Goal: Communication & Community: Participate in discussion

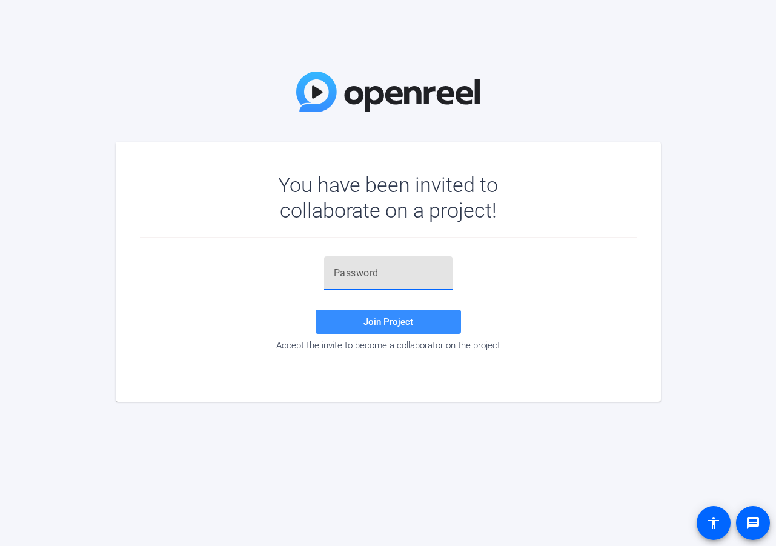
click at [382, 270] on input "text" at bounding box center [388, 273] width 109 height 15
paste input "KC5{}X"
type input "KC5{}X"
click at [372, 324] on span "Join Project" at bounding box center [389, 321] width 50 height 11
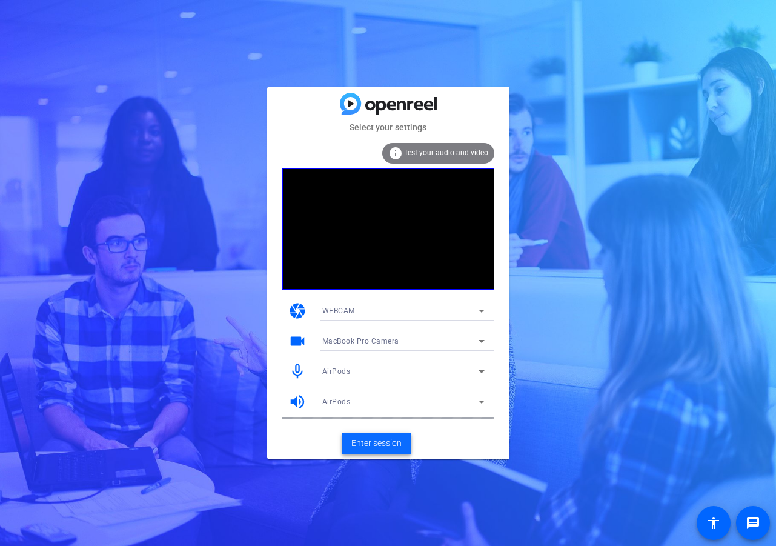
click at [380, 443] on span "Enter session" at bounding box center [377, 443] width 50 height 13
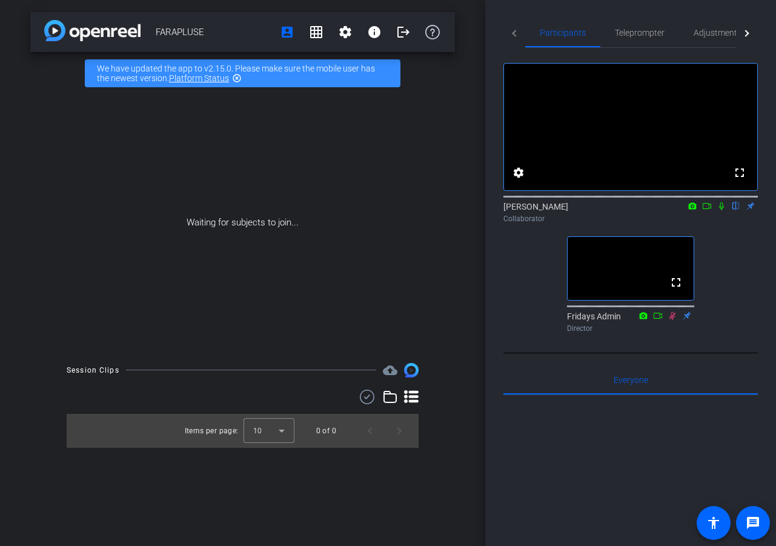
click at [723, 210] on icon at bounding box center [721, 206] width 5 height 8
click at [708, 210] on icon at bounding box center [708, 206] width 10 height 8
click at [736, 210] on icon at bounding box center [736, 206] width 7 height 8
click at [724, 210] on icon at bounding box center [722, 206] width 10 height 8
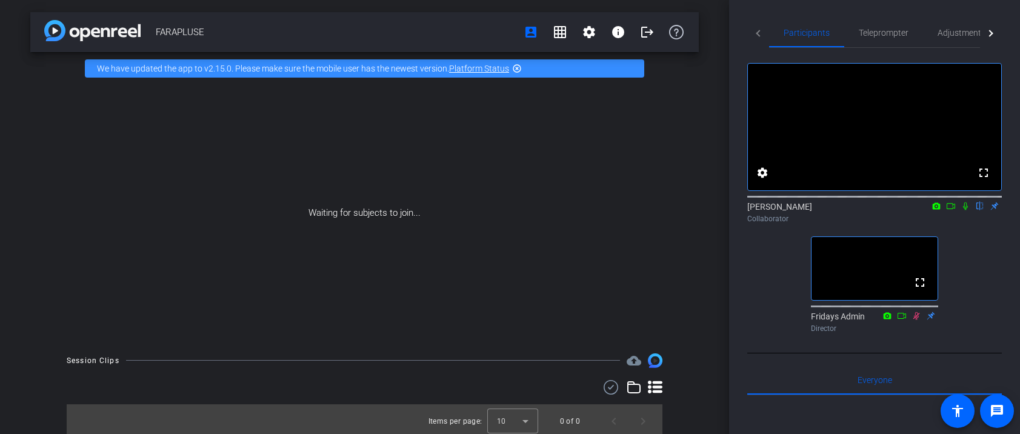
click at [776, 210] on icon at bounding box center [966, 206] width 10 height 8
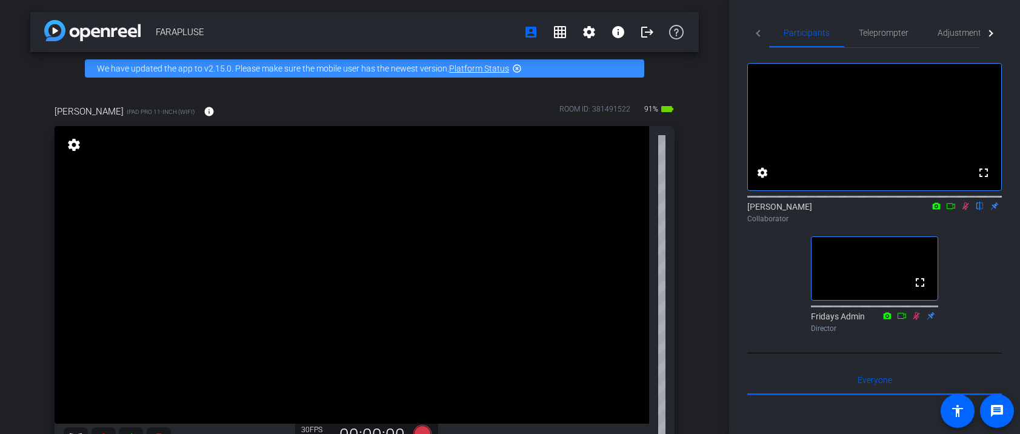
click at [776, 210] on icon at bounding box center [966, 206] width 10 height 8
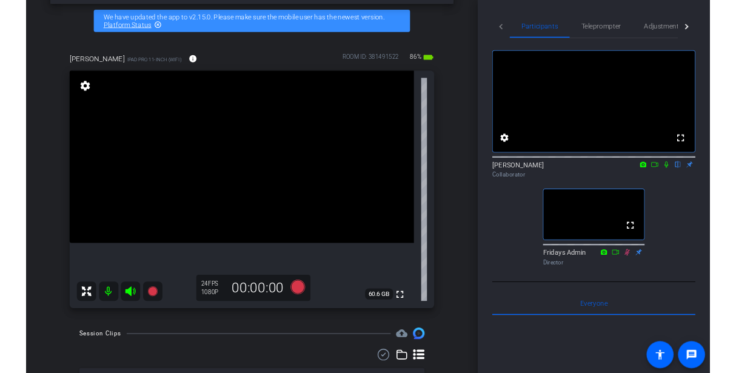
scroll to position [68, 0]
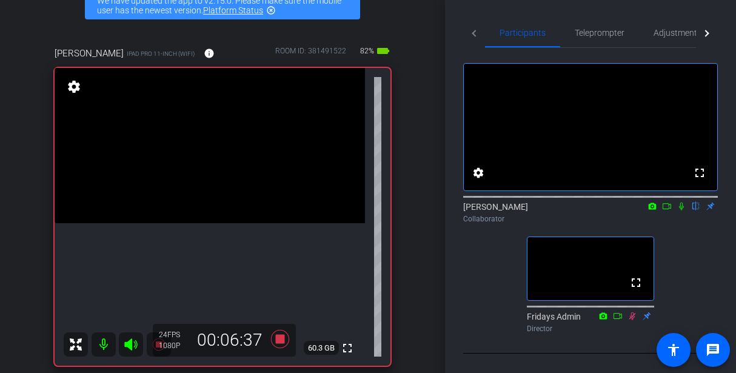
click at [681, 210] on icon at bounding box center [681, 206] width 10 height 8
click at [682, 210] on icon at bounding box center [681, 206] width 7 height 8
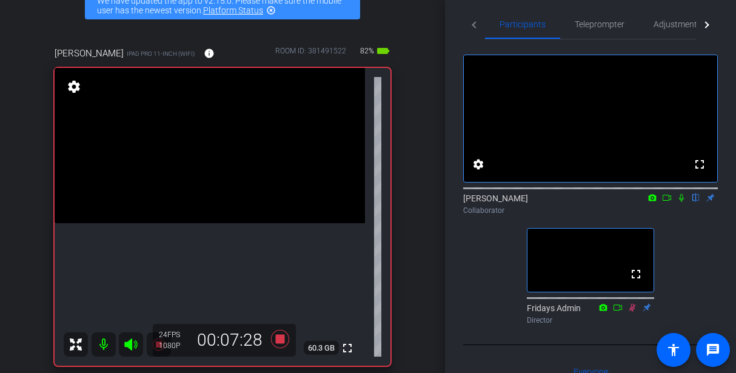
click at [683, 202] on icon at bounding box center [681, 197] width 10 height 8
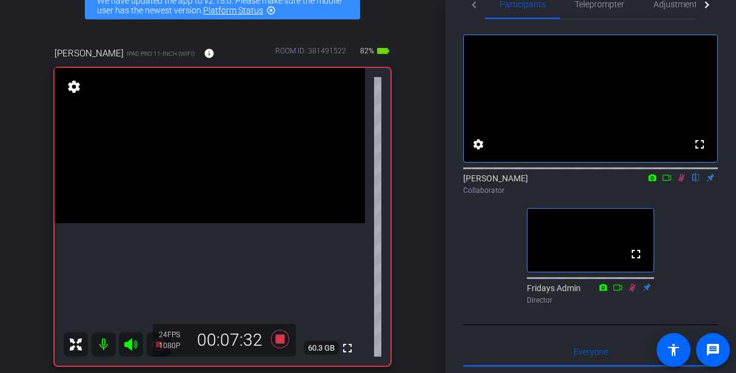
scroll to position [29, 0]
click at [682, 181] on icon at bounding box center [681, 177] width 7 height 8
click at [682, 181] on icon at bounding box center [681, 177] width 5 height 8
click at [682, 181] on icon at bounding box center [681, 177] width 7 height 8
click at [679, 181] on icon at bounding box center [681, 177] width 10 height 8
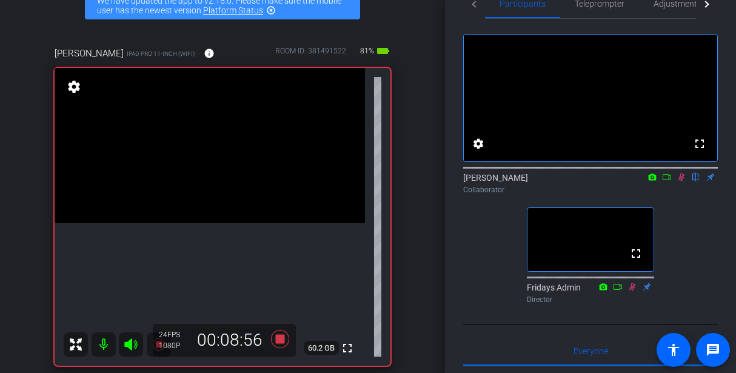
click at [683, 181] on icon at bounding box center [681, 177] width 10 height 8
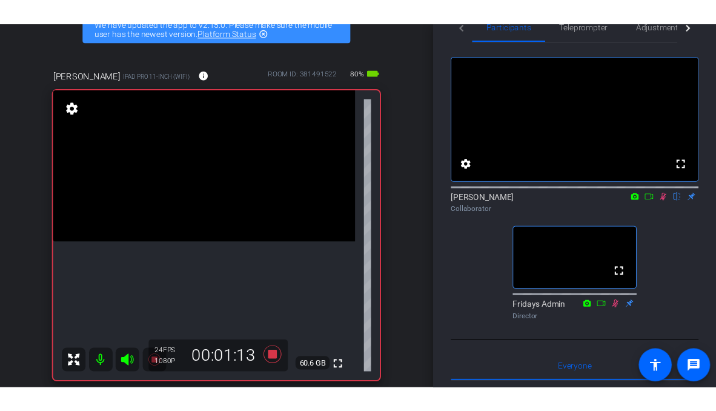
scroll to position [48, 0]
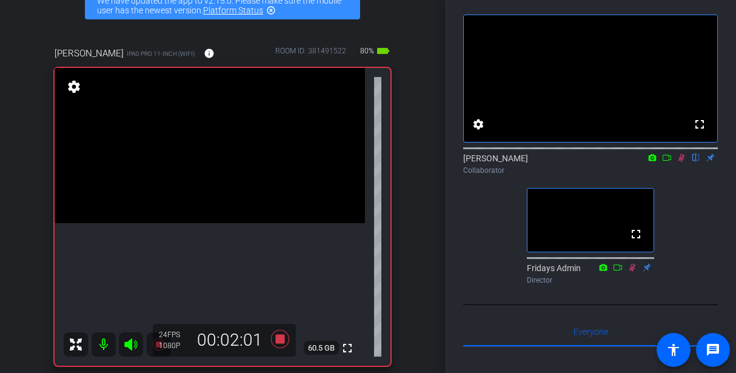
click at [684, 162] on icon at bounding box center [681, 158] width 7 height 8
click at [684, 162] on icon at bounding box center [681, 157] width 10 height 8
click at [679, 162] on icon at bounding box center [681, 157] width 10 height 8
click at [683, 162] on icon at bounding box center [681, 158] width 7 height 8
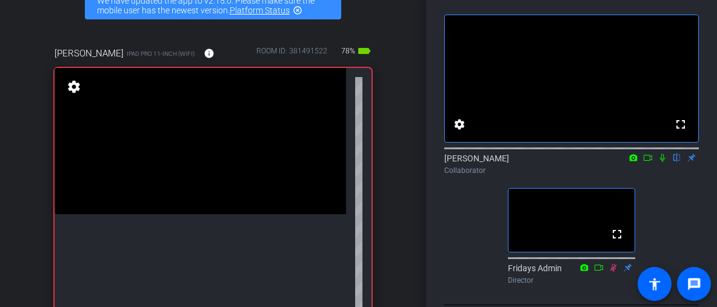
click at [660, 162] on icon at bounding box center [663, 157] width 10 height 8
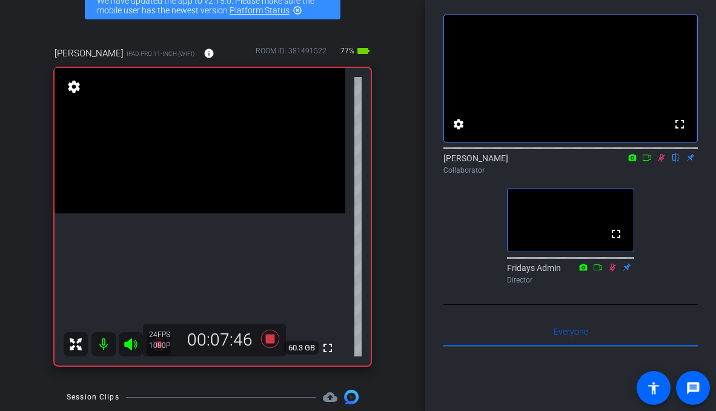
click at [668, 245] on div "fullscreen settings [PERSON_NAME] flip Collaborator fullscreen Fridays Admin Di…" at bounding box center [571, 144] width 255 height 290
click at [661, 162] on icon at bounding box center [662, 157] width 10 height 8
click at [659, 162] on icon at bounding box center [662, 157] width 10 height 8
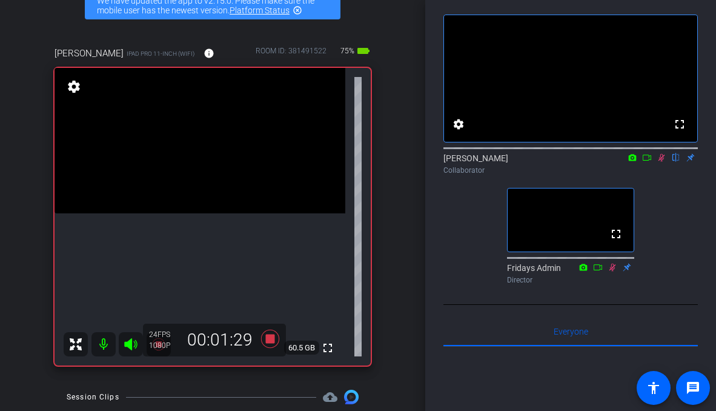
click at [664, 162] on icon at bounding box center [662, 157] width 10 height 8
click at [662, 162] on icon at bounding box center [662, 157] width 10 height 8
click at [666, 162] on icon at bounding box center [662, 157] width 10 height 8
click at [665, 162] on icon at bounding box center [662, 157] width 10 height 8
click at [661, 163] on mat-icon at bounding box center [662, 157] width 15 height 11
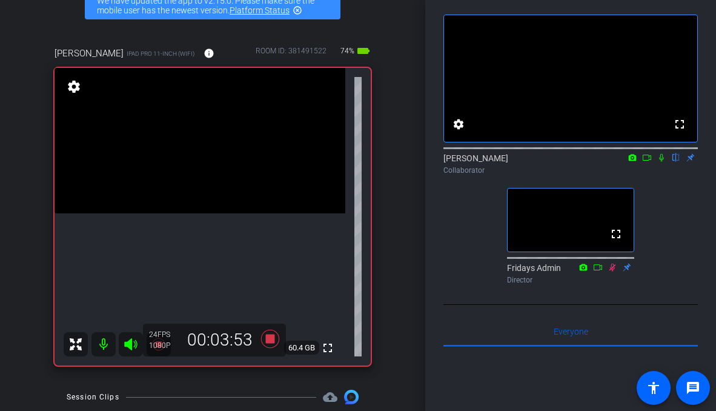
click at [661, 163] on mat-icon at bounding box center [662, 157] width 15 height 11
click at [660, 162] on icon at bounding box center [662, 157] width 10 height 8
click at [664, 162] on icon at bounding box center [662, 157] width 10 height 8
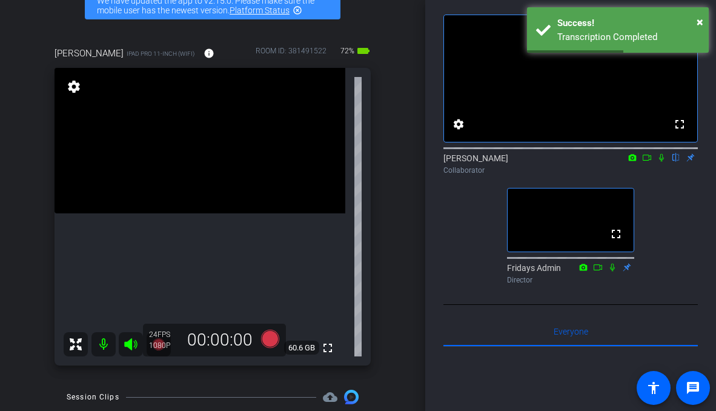
click at [662, 176] on div "[PERSON_NAME] flip Collaborator" at bounding box center [571, 164] width 255 height 24
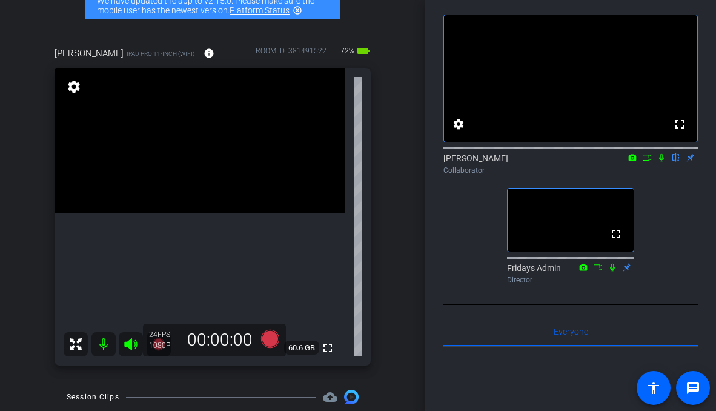
drag, startPoint x: 706, startPoint y: 340, endPoint x: 646, endPoint y: 244, distance: 113.3
click at [646, 244] on div "Participants Teleprompter Adjustments Live fullscreen settings [PERSON_NAME] fl…" at bounding box center [571, 205] width 291 height 411
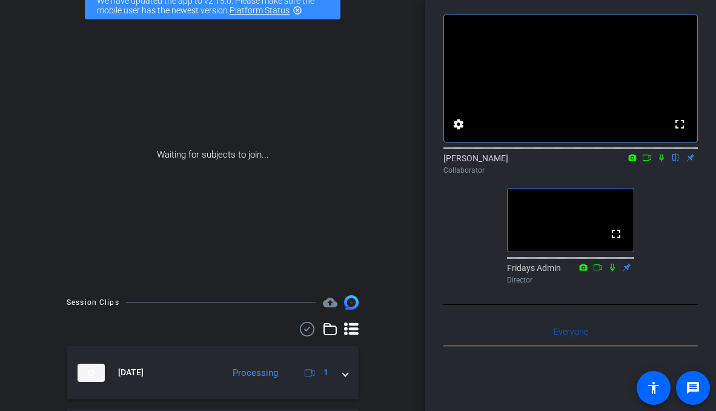
scroll to position [79, 0]
